Goal: Information Seeking & Learning: Check status

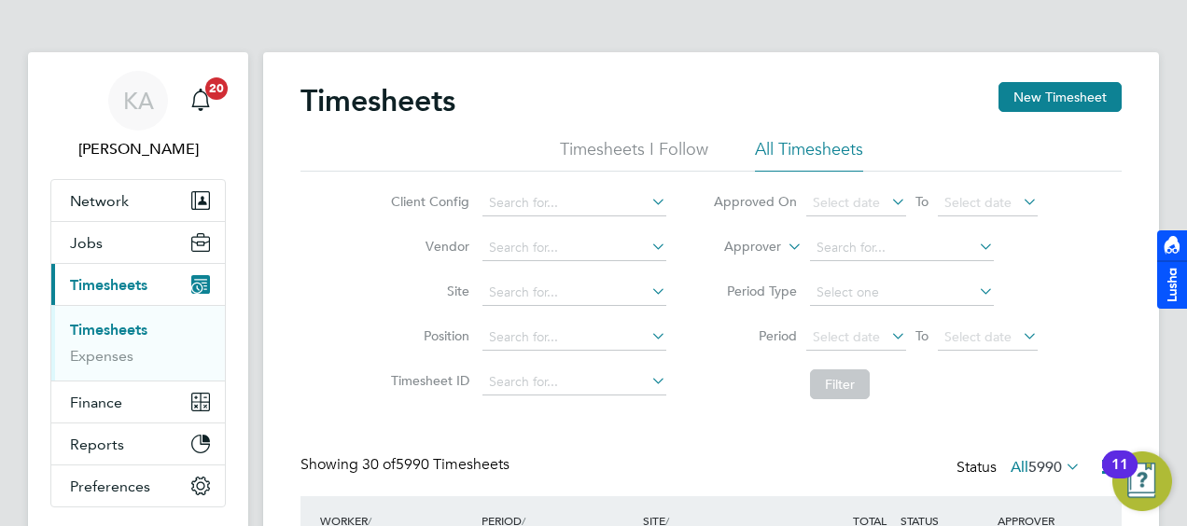
click at [760, 400] on li "Filter" at bounding box center [875, 384] width 371 height 49
click at [618, 200] on input at bounding box center [574, 203] width 184 height 26
click at [880, 337] on span "Select date" at bounding box center [856, 338] width 100 height 25
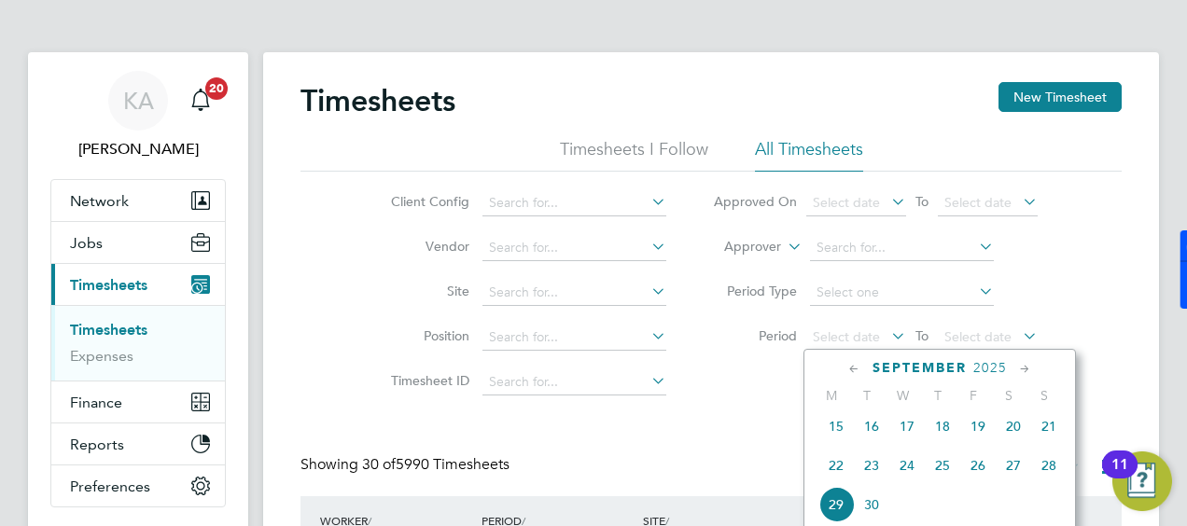
click at [836, 477] on span "22" at bounding box center [835, 465] width 35 height 35
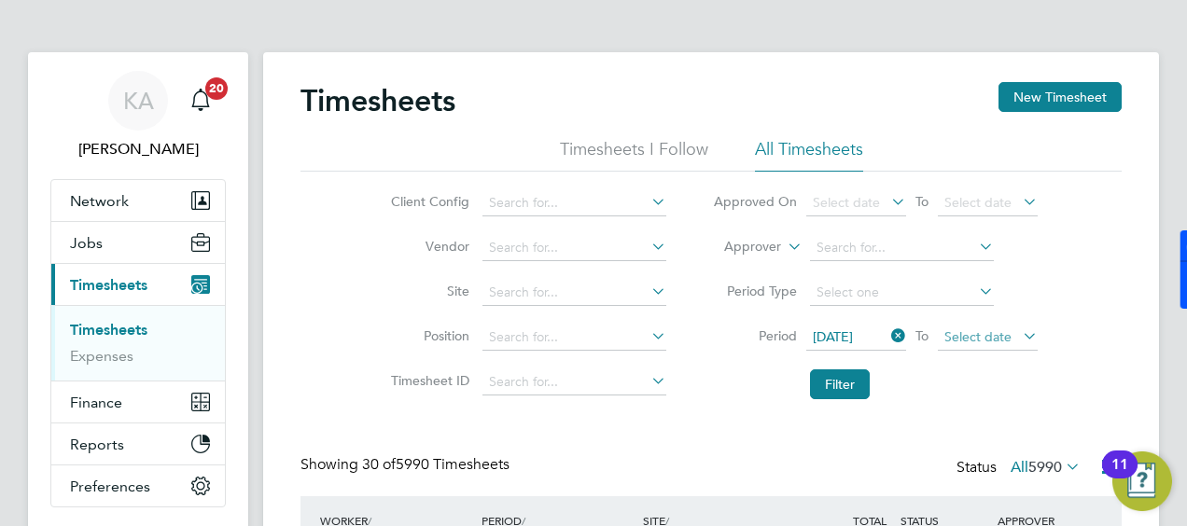
click at [995, 328] on span "Select date" at bounding box center [988, 338] width 100 height 25
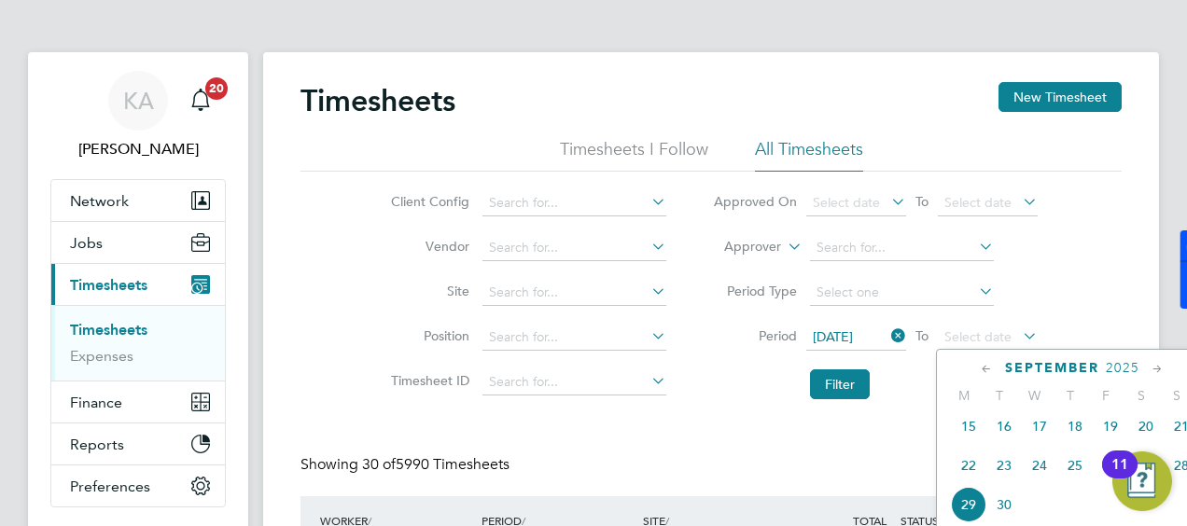
click at [1183, 477] on span "28" at bounding box center [1181, 465] width 35 height 35
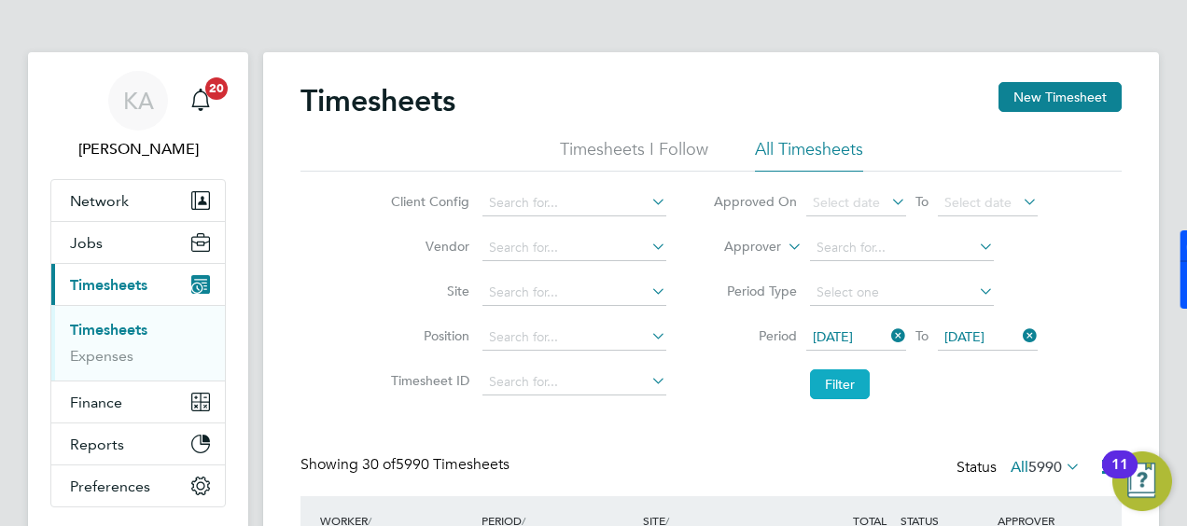
click at [828, 381] on button "Filter" at bounding box center [840, 385] width 60 height 30
click at [1093, 272] on div "Client Config Vendor Site Position Timesheet ID Approved On Select date To Sele…" at bounding box center [710, 290] width 821 height 237
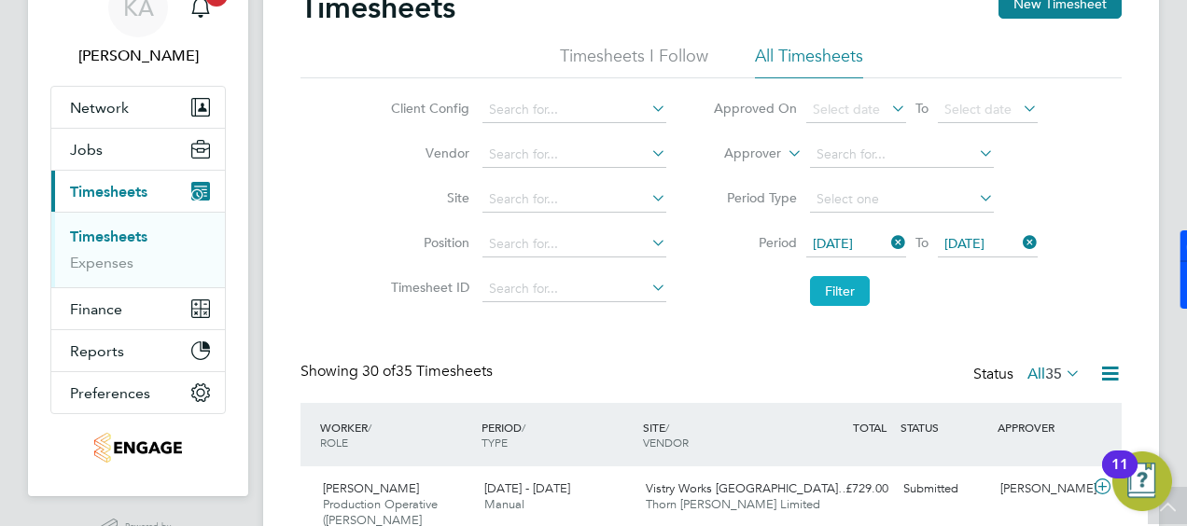
click at [832, 291] on button "Filter" at bounding box center [840, 291] width 60 height 30
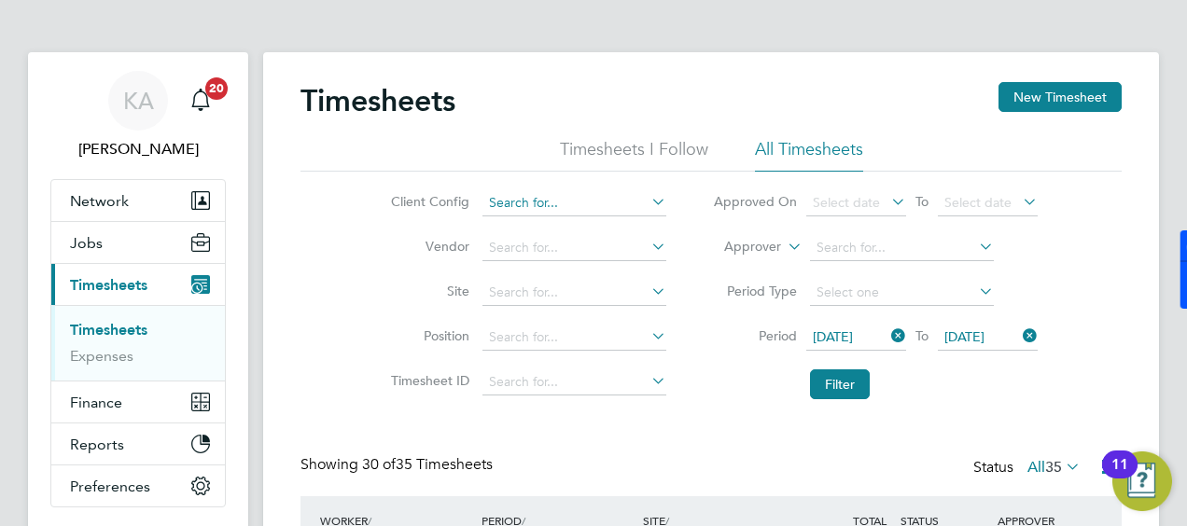
click at [603, 202] on input at bounding box center [574, 203] width 184 height 26
click at [569, 397] on li "Countryside Timber Frame Ltd" at bounding box center [602, 405] width 243 height 25
type input "Countryside Timber Frame Ltd"
click at [841, 383] on button "Filter" at bounding box center [840, 385] width 60 height 30
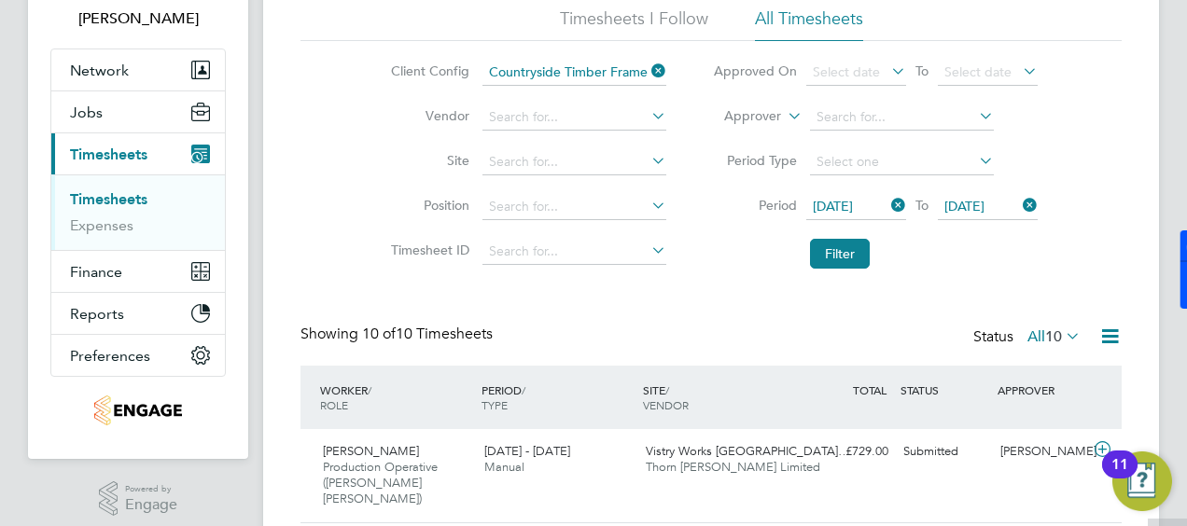
scroll to position [187, 0]
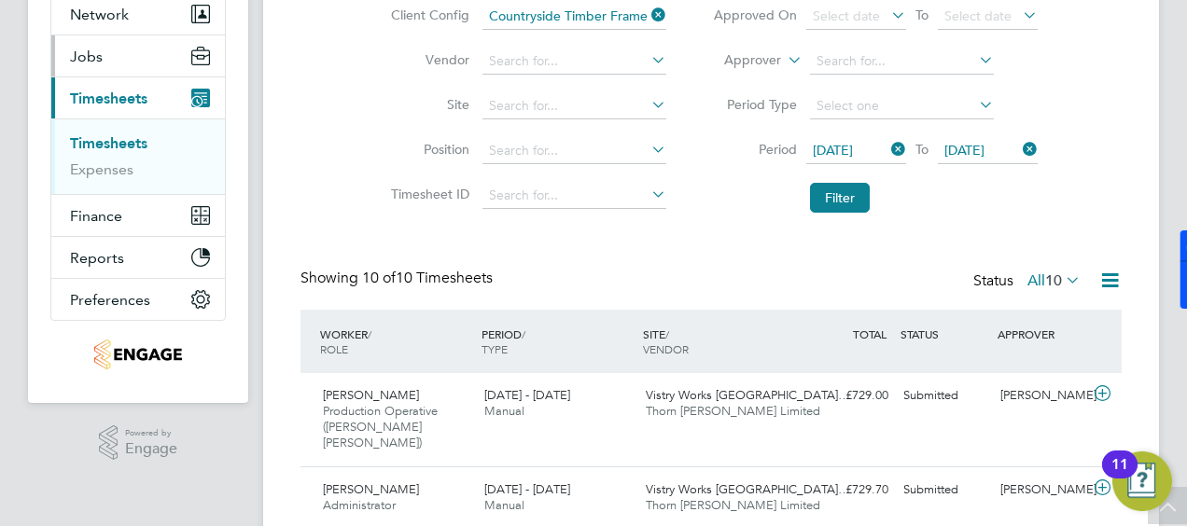
click at [101, 63] on span "Jobs" at bounding box center [86, 57] width 33 height 18
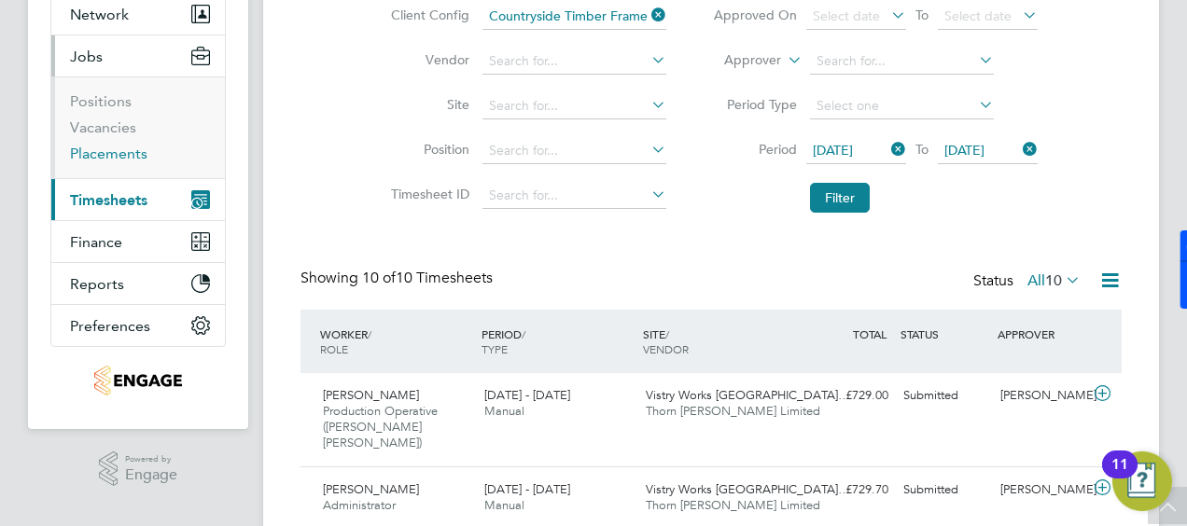
click at [93, 147] on link "Placements" at bounding box center [108, 154] width 77 height 18
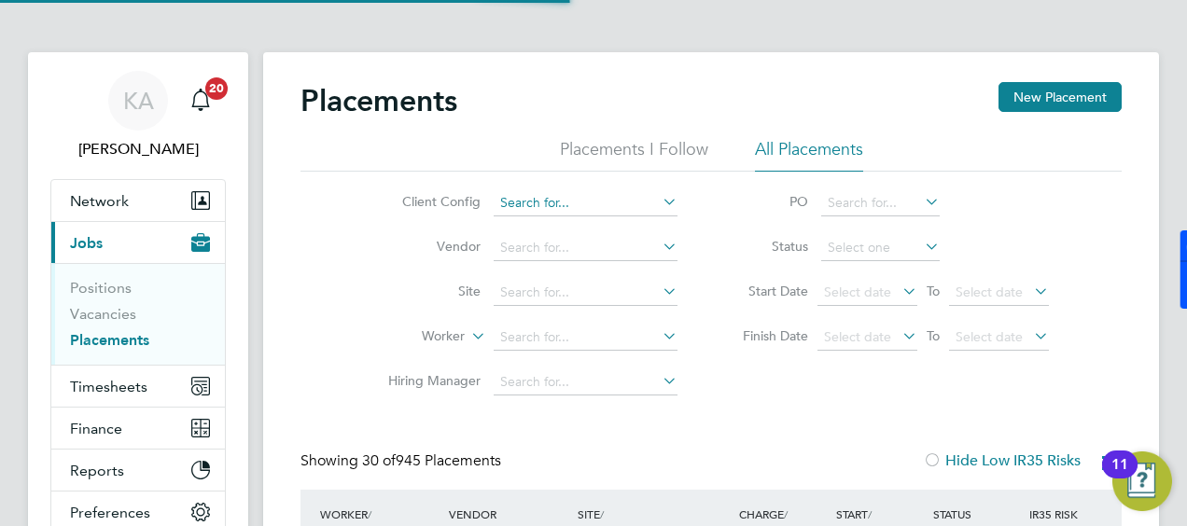
scroll to position [71, 161]
click at [659, 205] on icon at bounding box center [659, 201] width 0 height 26
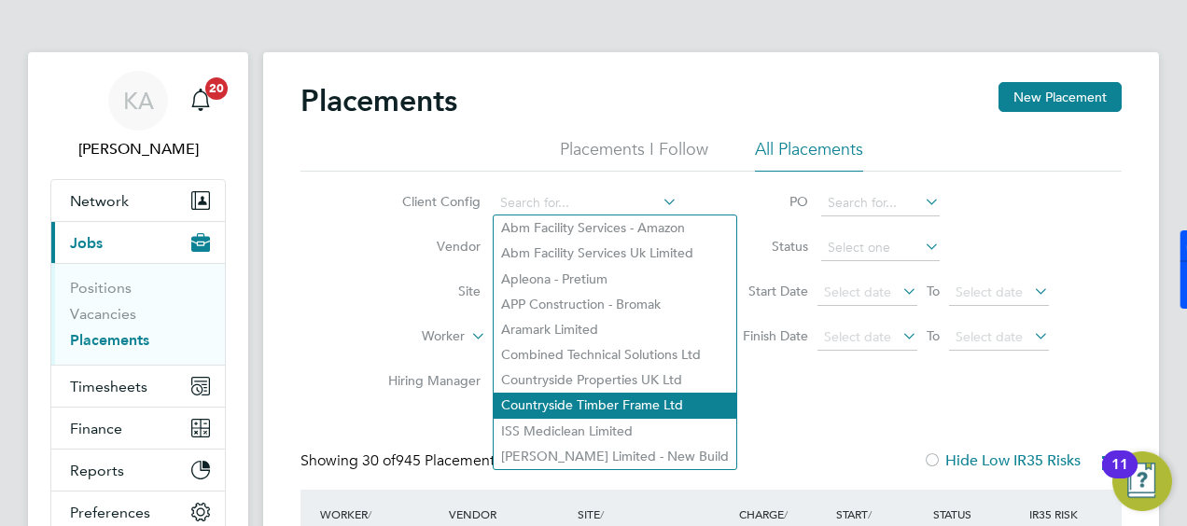
click at [607, 402] on li "Countryside Timber Frame Ltd" at bounding box center [615, 405] width 243 height 25
type input "Countryside Timber Frame Ltd"
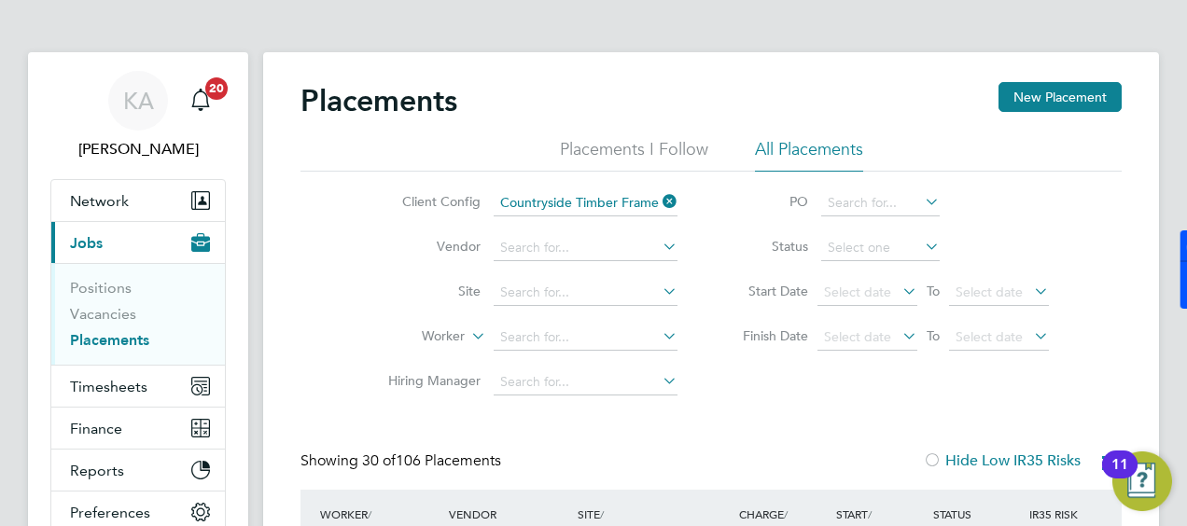
click at [899, 287] on icon at bounding box center [899, 291] width 0 height 26
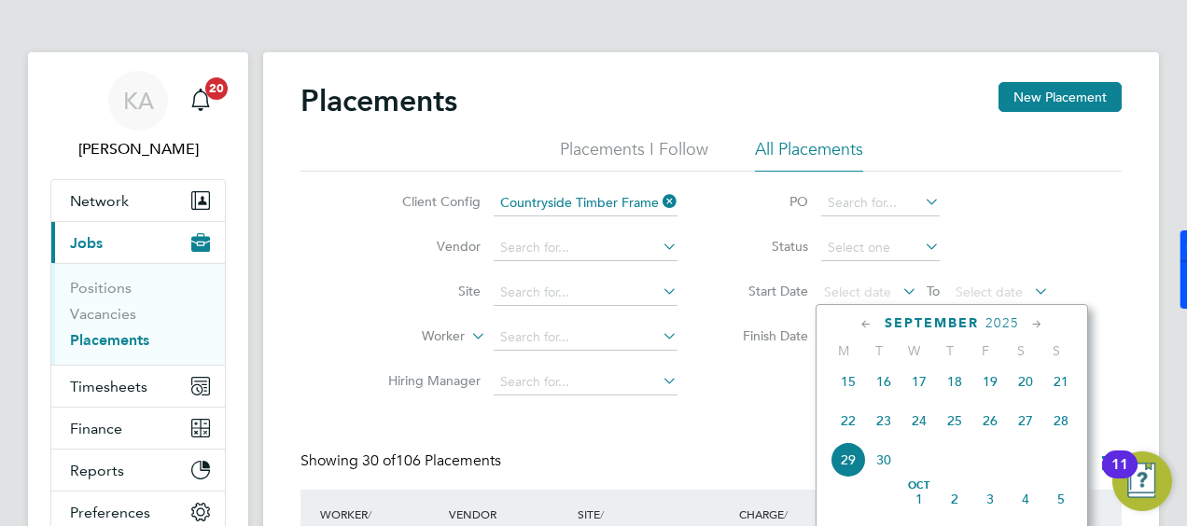
click at [659, 282] on icon at bounding box center [659, 291] width 0 height 26
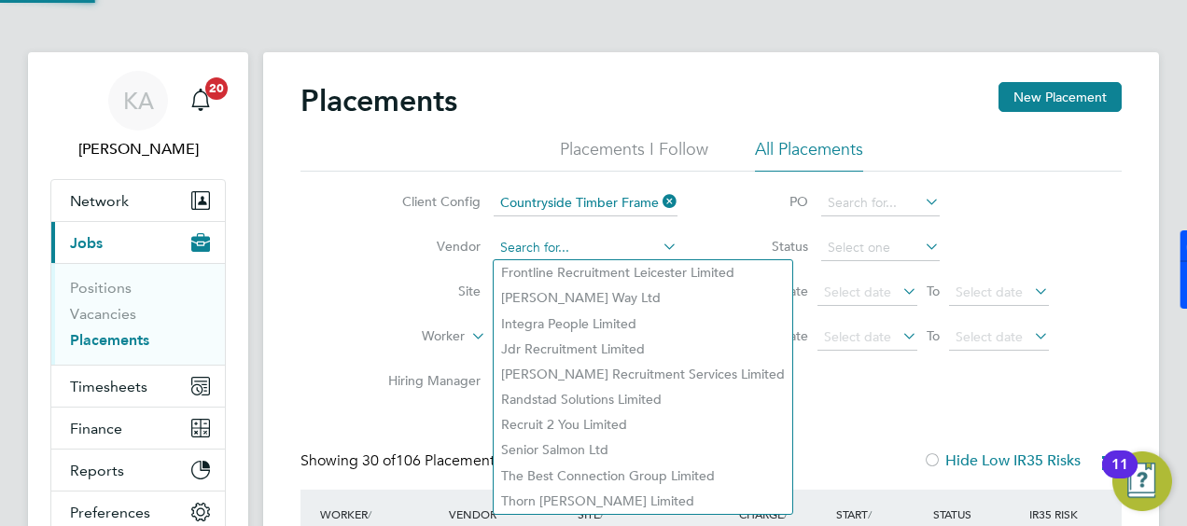
click at [610, 246] on input at bounding box center [586, 248] width 184 height 26
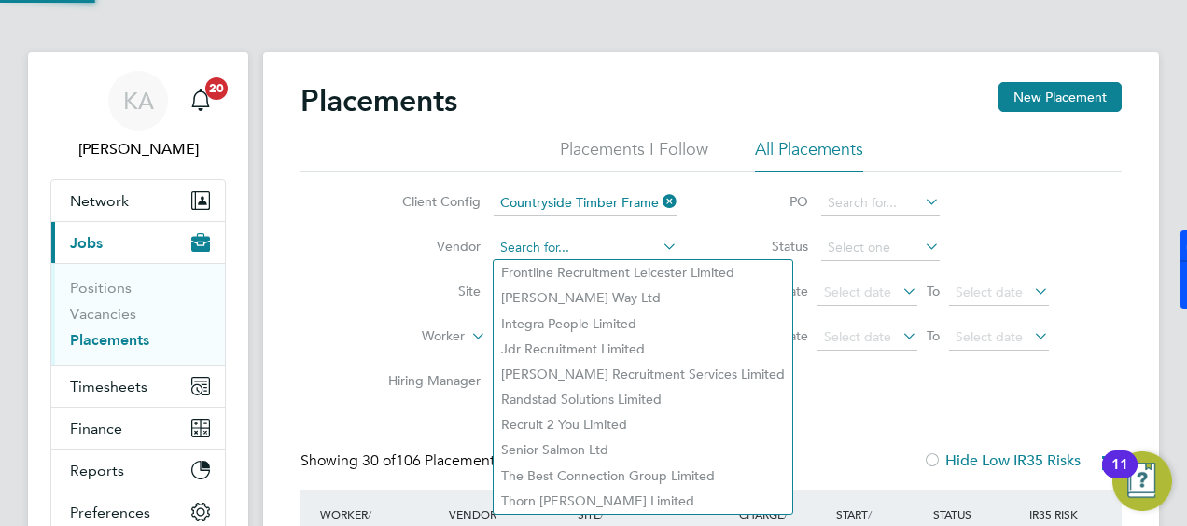
click at [650, 241] on input at bounding box center [586, 248] width 184 height 26
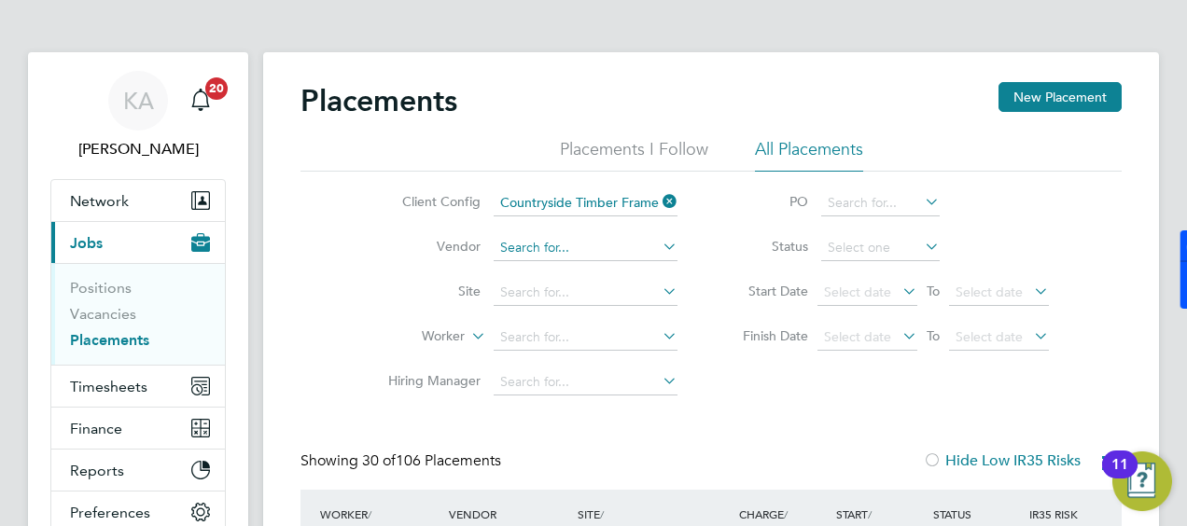
click at [557, 258] on input at bounding box center [586, 248] width 184 height 26
click at [573, 248] on input at bounding box center [586, 248] width 184 height 26
click at [659, 246] on icon at bounding box center [659, 246] width 0 height 26
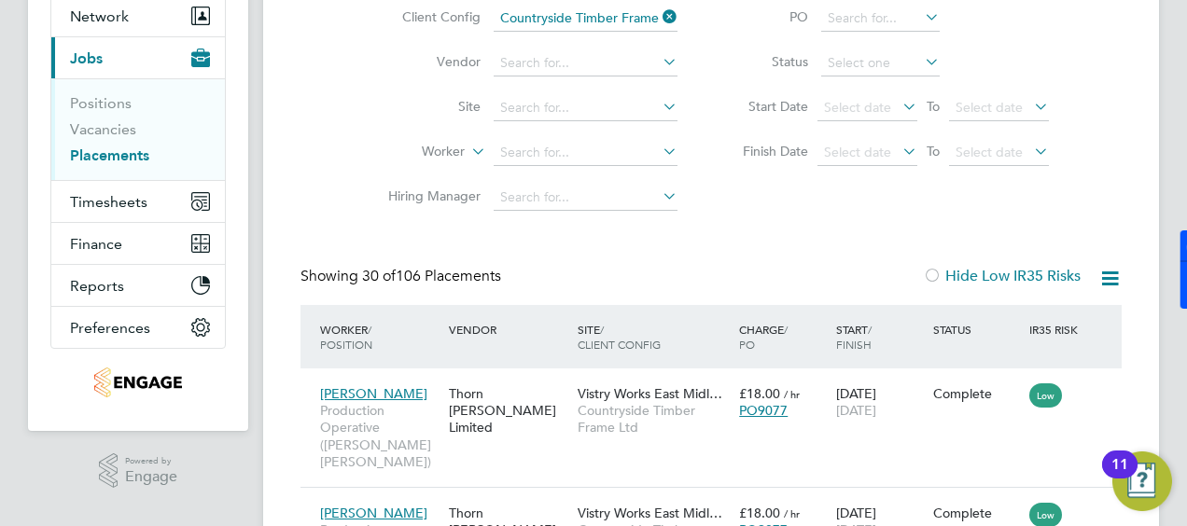
scroll to position [187, 0]
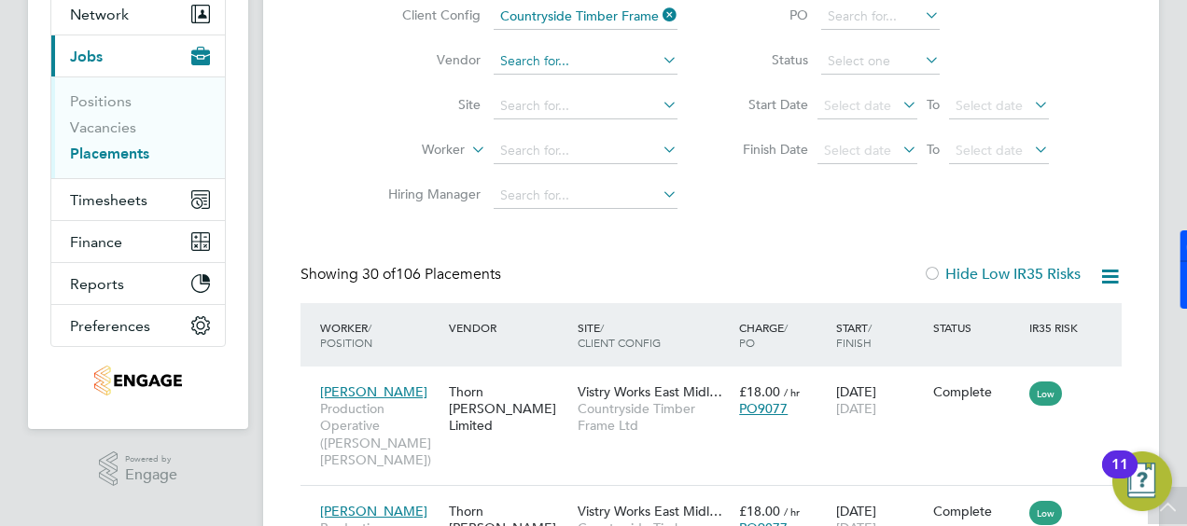
click at [592, 63] on input at bounding box center [586, 62] width 184 height 26
click at [659, 58] on icon at bounding box center [659, 60] width 0 height 26
click at [549, 305] on li "Thorn [PERSON_NAME] Limited" at bounding box center [643, 314] width 299 height 25
type input "Thorn [PERSON_NAME] Limited"
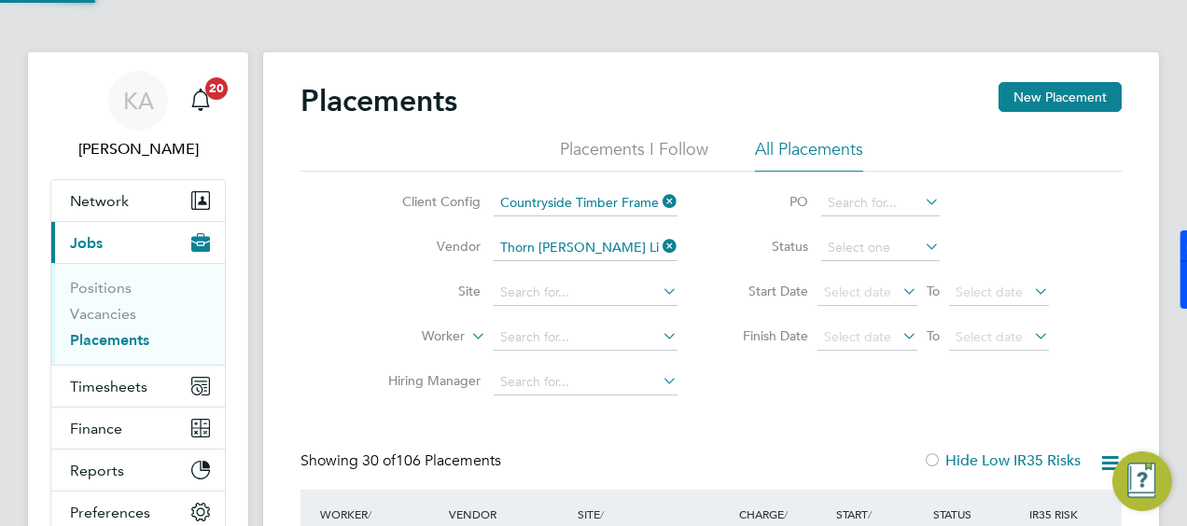
scroll to position [9, 9]
click at [814, 383] on div "Client Config Countryside Timber Frame Ltd Vendor Thorn [PERSON_NAME] Limited S…" at bounding box center [710, 288] width 821 height 233
click at [899, 286] on icon at bounding box center [899, 291] width 0 height 26
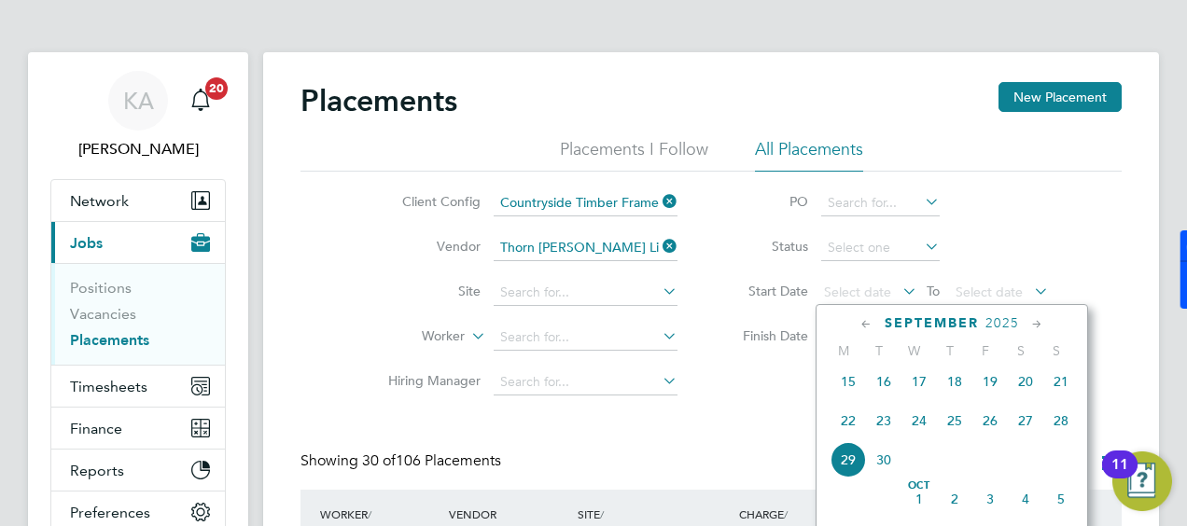
click at [868, 325] on icon at bounding box center [867, 324] width 18 height 21
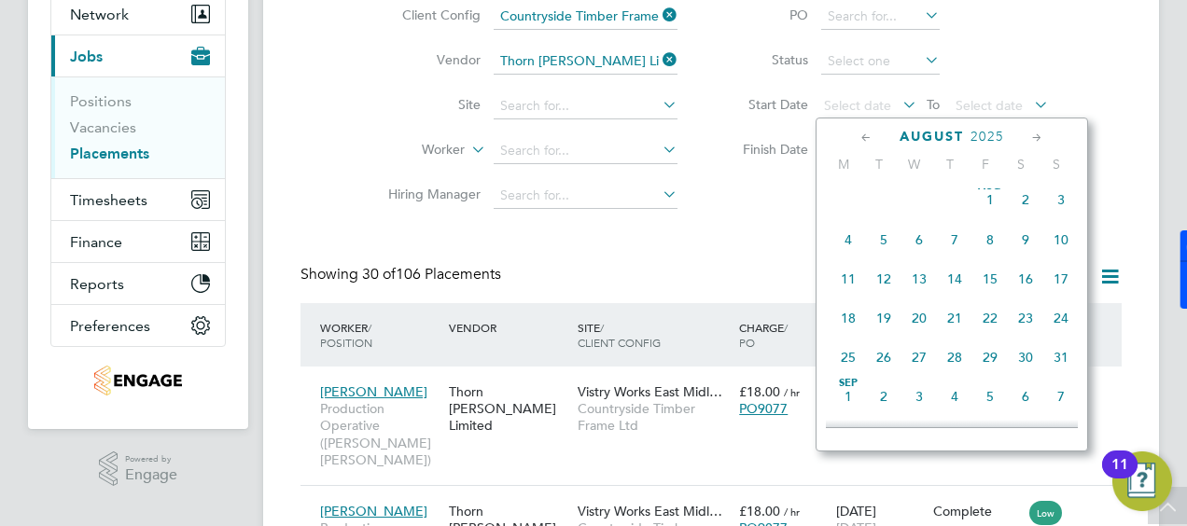
drag, startPoint x: 850, startPoint y: 325, endPoint x: 842, endPoint y: 350, distance: 26.6
click at [842, 350] on div "[DATE] 2 3 4 5 6 7 8 9 10 11 12 13 14 15 16 17 18 19 20 21 22 23 24 25 26 27 28…" at bounding box center [963, 280] width 275 height 197
click at [847, 358] on span "25" at bounding box center [847, 357] width 35 height 35
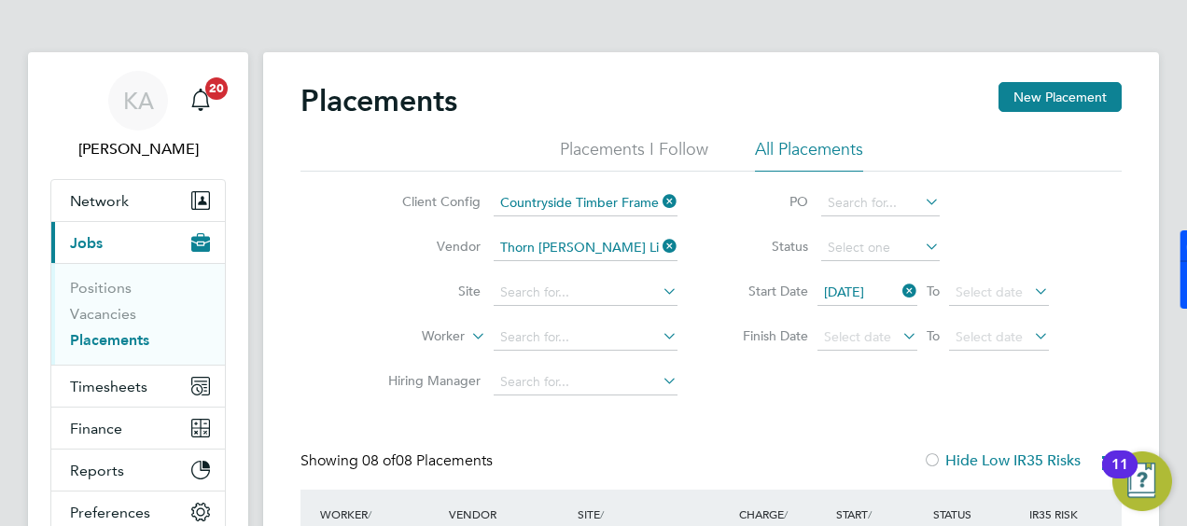
click at [86, 340] on link "Placements" at bounding box center [109, 340] width 79 height 18
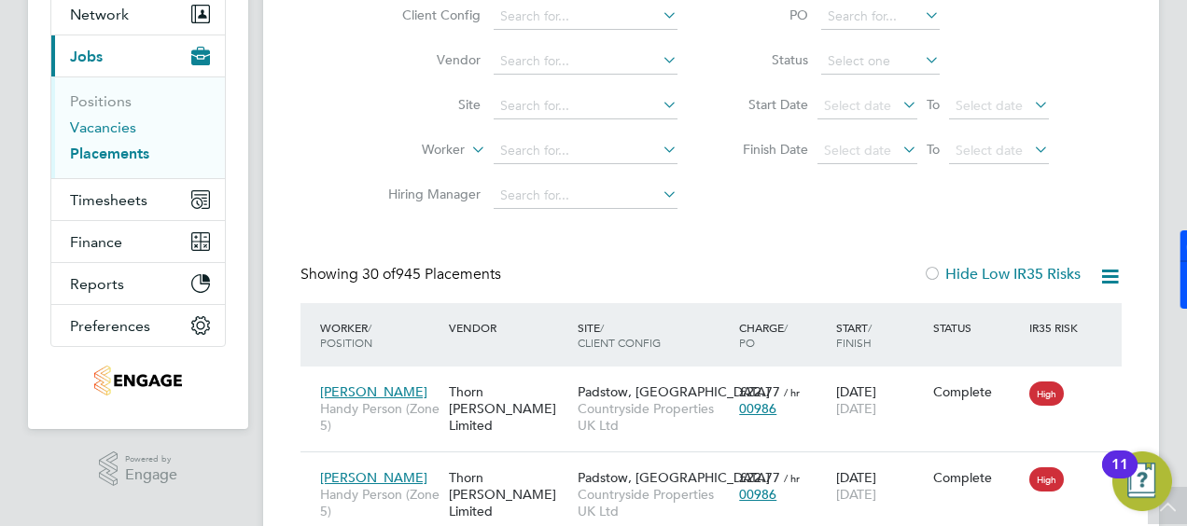
click at [115, 127] on link "Vacancies" at bounding box center [103, 128] width 66 height 18
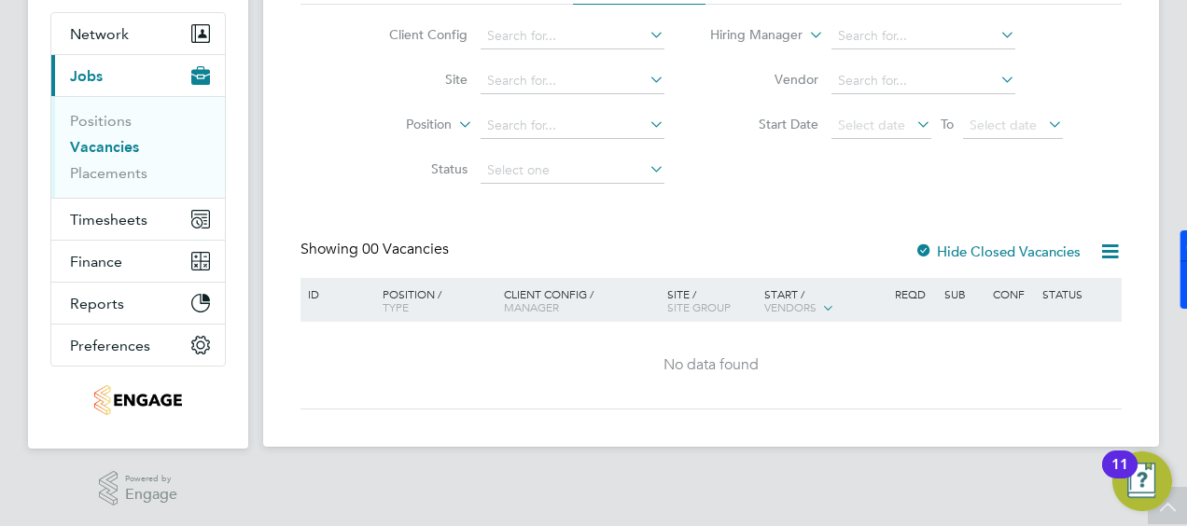
drag, startPoint x: 677, startPoint y: 248, endPoint x: 793, endPoint y: 250, distance: 115.7
click at [679, 250] on div "Showing 00 Vacancies Hide Closed Vacancies" at bounding box center [710, 259] width 821 height 38
click at [914, 245] on div "Hide Closed Vacancies" at bounding box center [992, 251] width 184 height 23
click at [922, 249] on div at bounding box center [923, 253] width 19 height 19
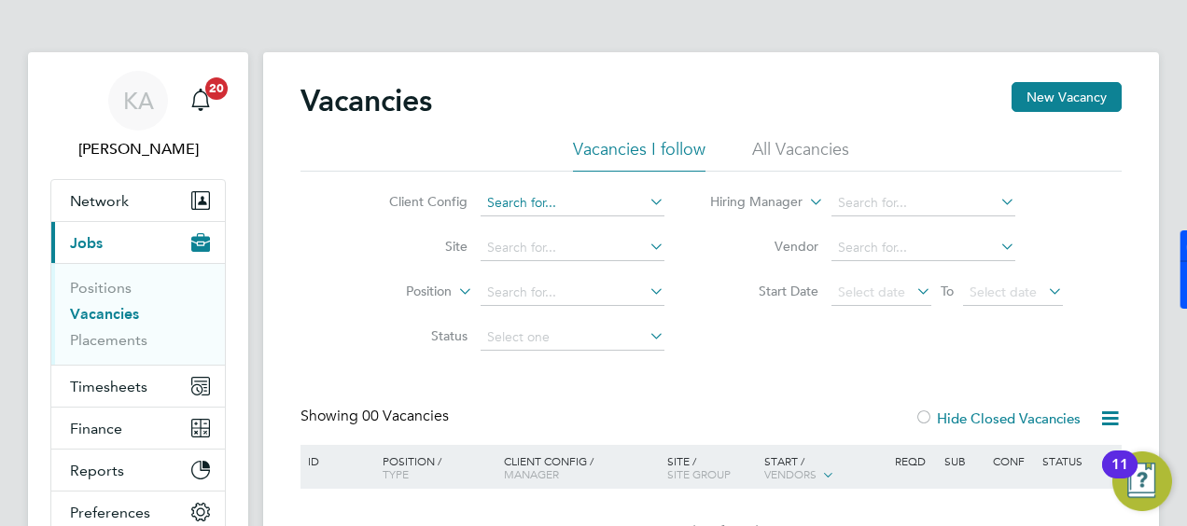
click at [560, 192] on input at bounding box center [573, 203] width 184 height 26
click at [565, 398] on li "Countryside Timber Frame Ltd" at bounding box center [601, 405] width 243 height 25
type input "Countryside Timber Frame Ltd"
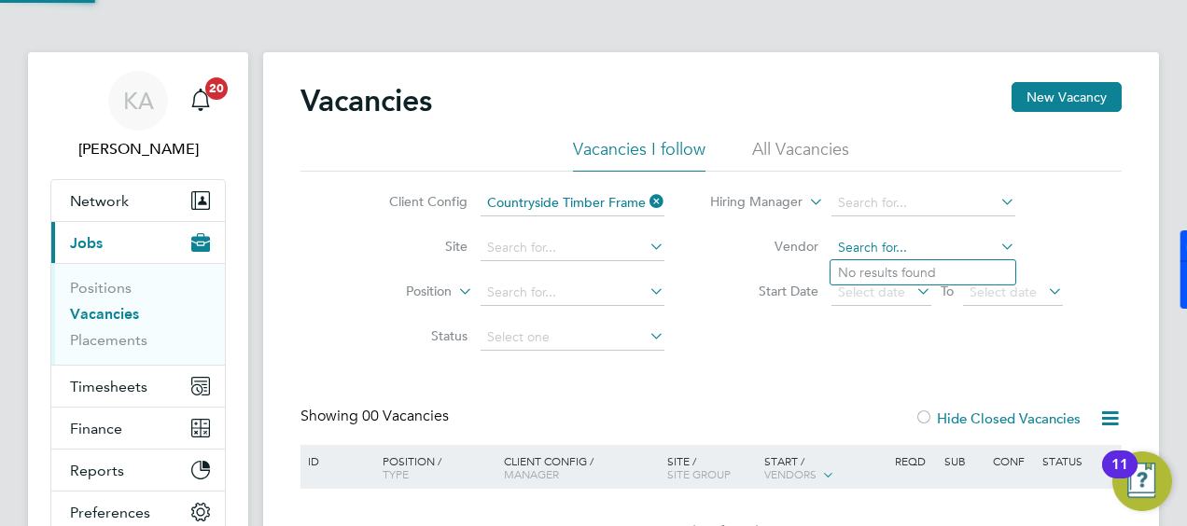
drag, startPoint x: 916, startPoint y: 238, endPoint x: 950, endPoint y: 244, distance: 34.2
click at [918, 238] on input at bounding box center [923, 248] width 184 height 26
click at [997, 247] on icon at bounding box center [997, 246] width 0 height 26
drag, startPoint x: 752, startPoint y: 372, endPoint x: 753, endPoint y: 327, distance: 45.7
click at [750, 359] on div "Vacancies New Vacancy Vacancies I follow All Vacancies Client Config Countrysid…" at bounding box center [710, 329] width 821 height 495
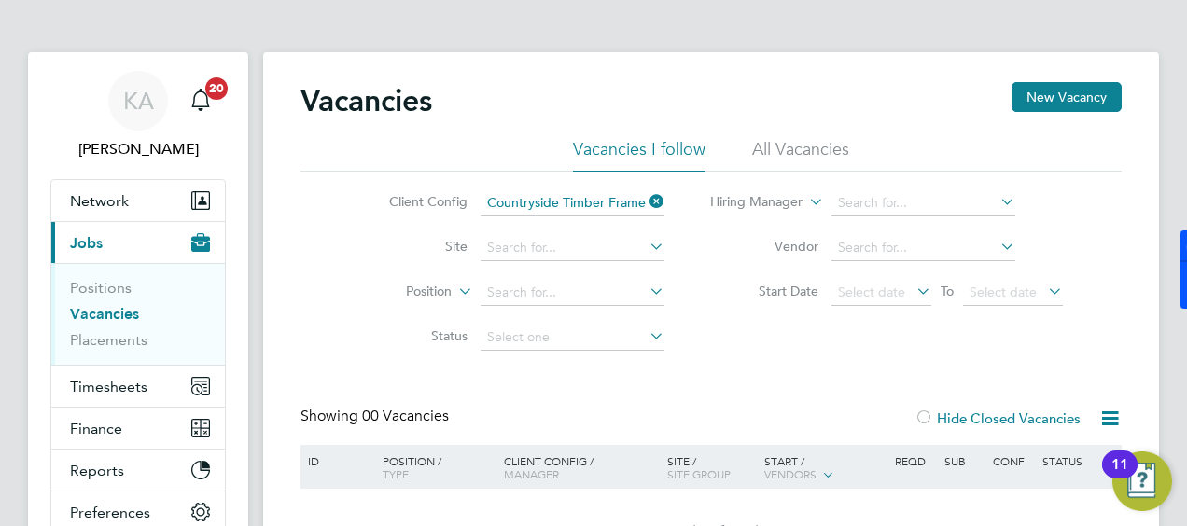
drag, startPoint x: 753, startPoint y: 327, endPoint x: 765, endPoint y: 146, distance: 181.4
click at [765, 146] on li "All Vacancies" at bounding box center [800, 155] width 97 height 34
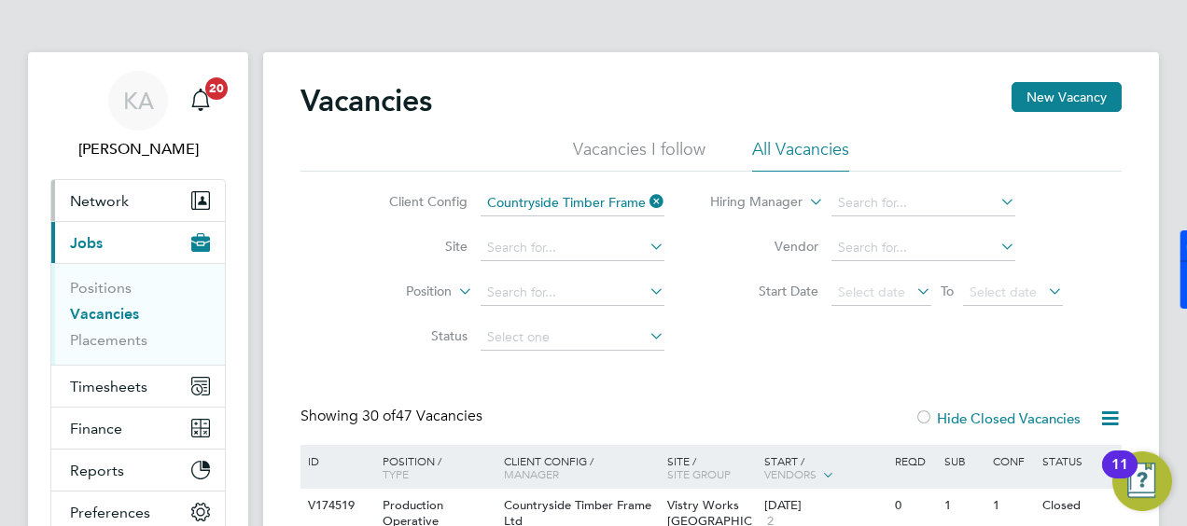
click at [111, 195] on span "Network" at bounding box center [99, 201] width 59 height 18
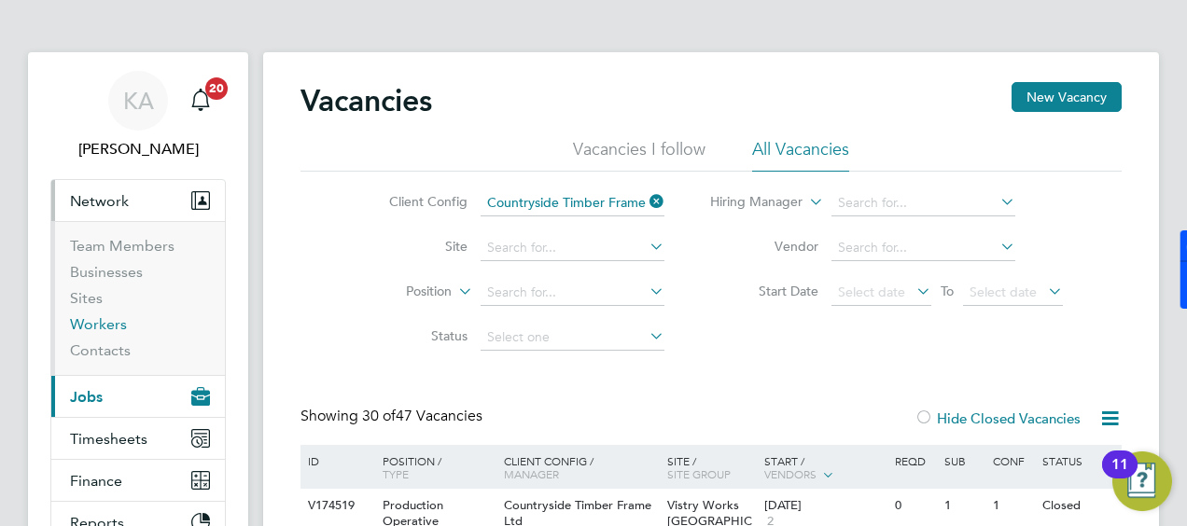
click at [119, 319] on link "Workers" at bounding box center [98, 324] width 57 height 18
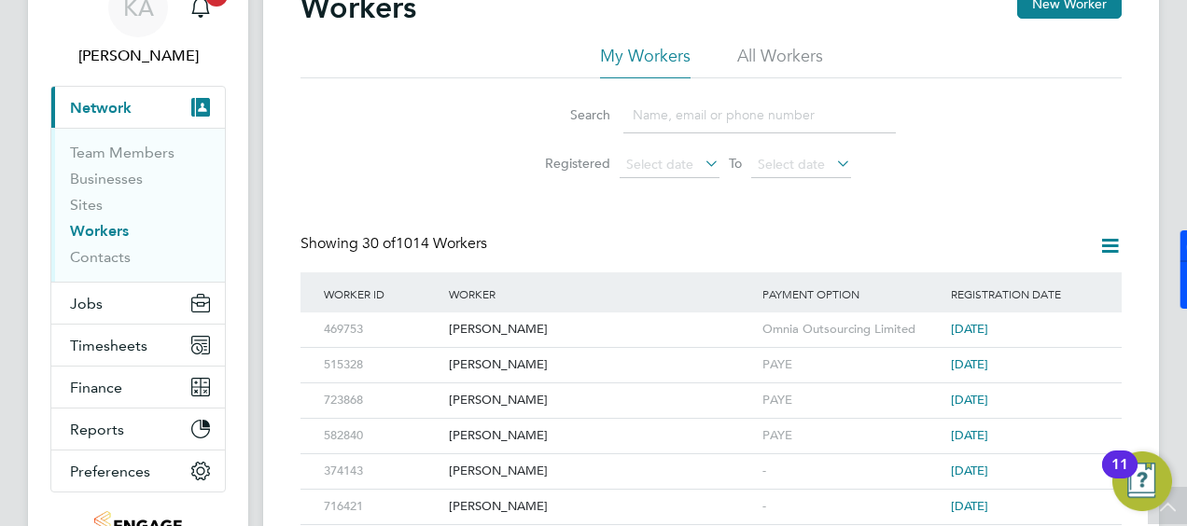
click at [701, 162] on icon at bounding box center [701, 163] width 0 height 26
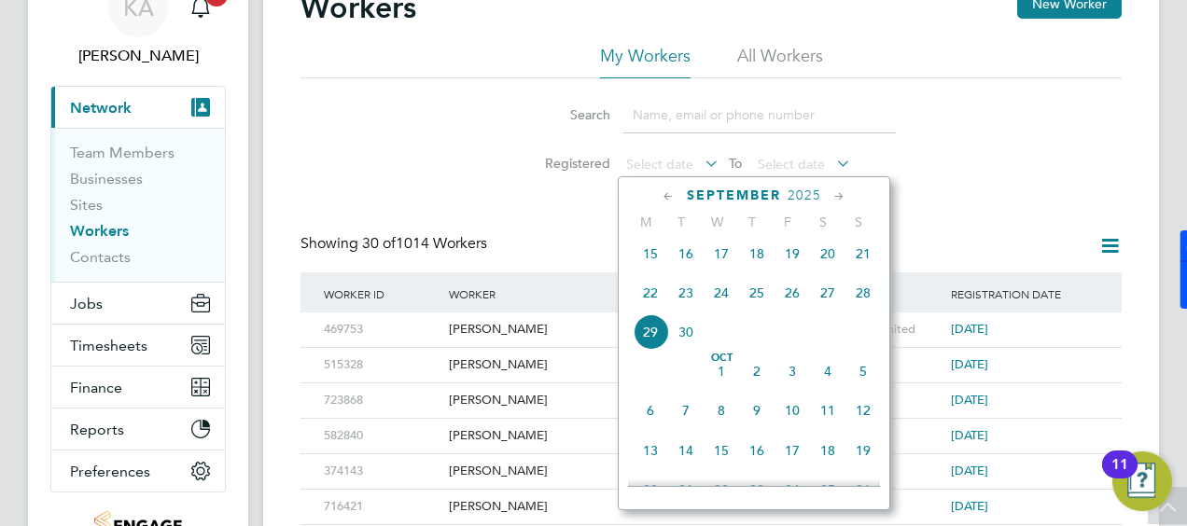
click at [648, 264] on span "15" at bounding box center [650, 253] width 35 height 35
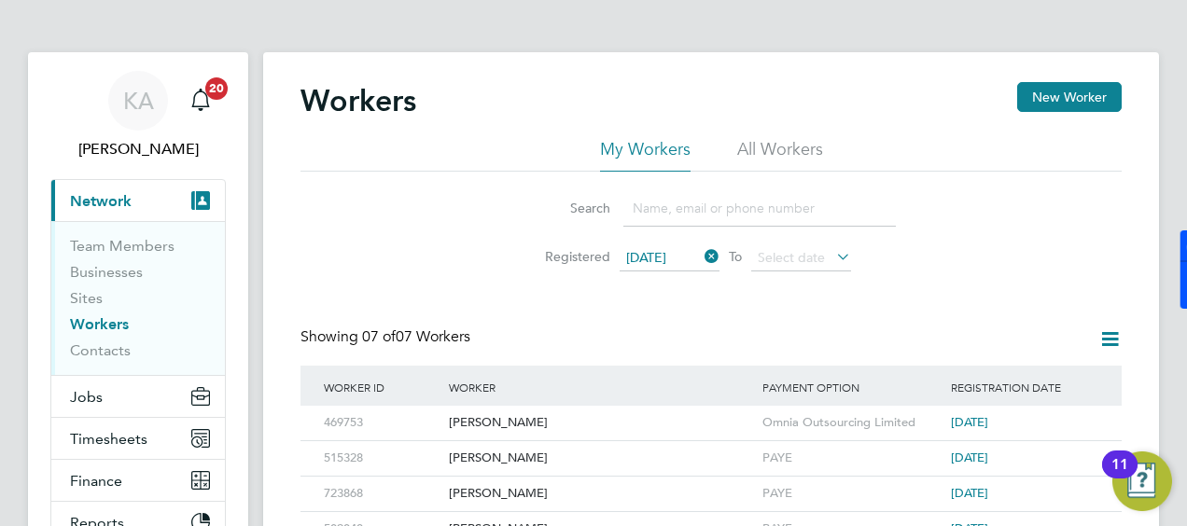
click at [795, 308] on div "Workers New Worker My Workers All Workers Search Registered [DATE] To Select da…" at bounding box center [710, 367] width 821 height 571
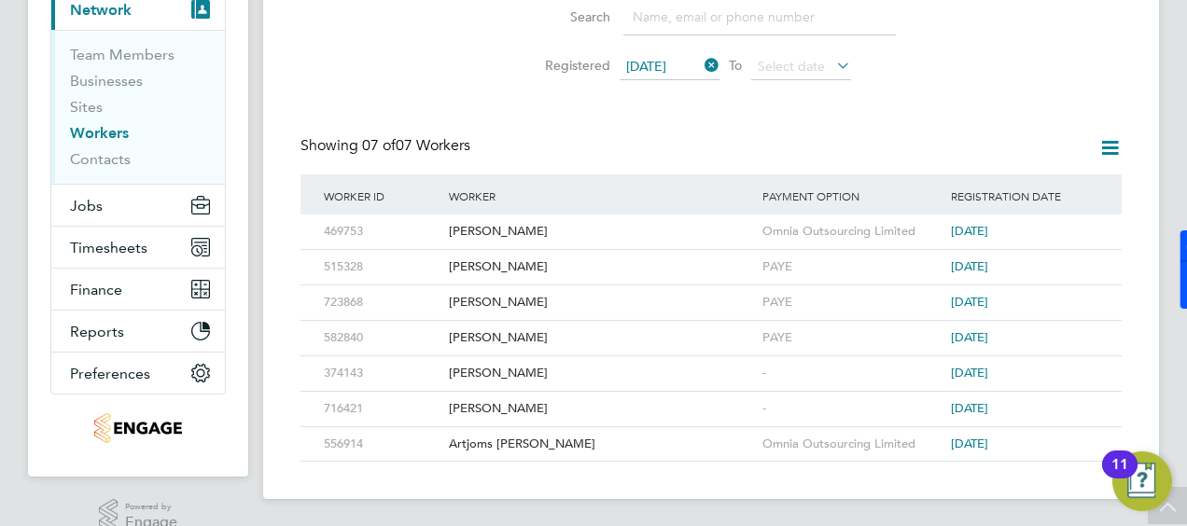
scroll to position [219, 0]
